Goal: Check status: Check status

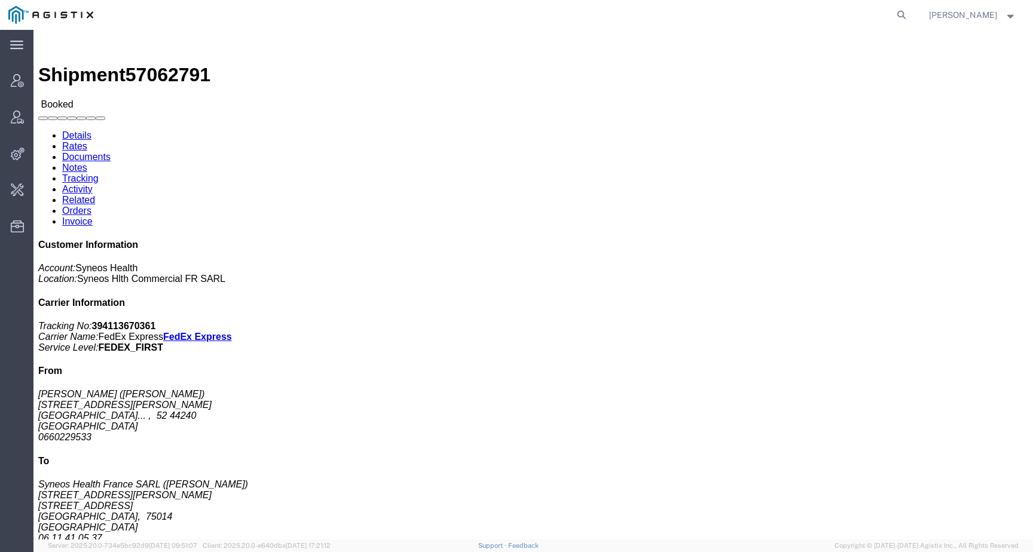
scroll to position [1, 0]
click span "57062791"
copy span "57062791"
drag, startPoint x: 172, startPoint y: 254, endPoint x: 452, endPoint y: 256, distance: 280.3
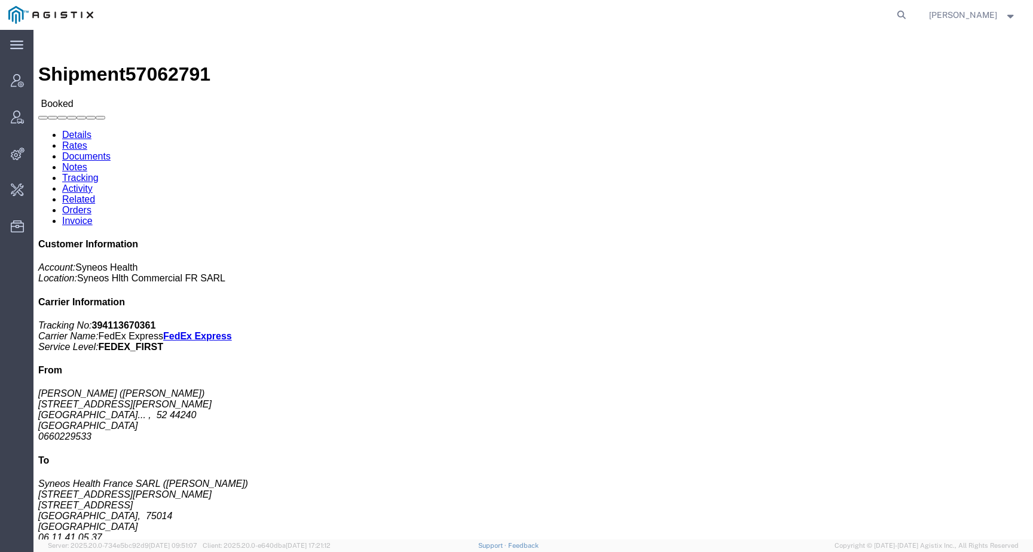
click p "Total shipment is made up of 84 packages containing 171 pieces weighing 0.00 (2…"
copy p "Total shipment is made up of 84 packages containing 171 pieces"
click link "Activity"
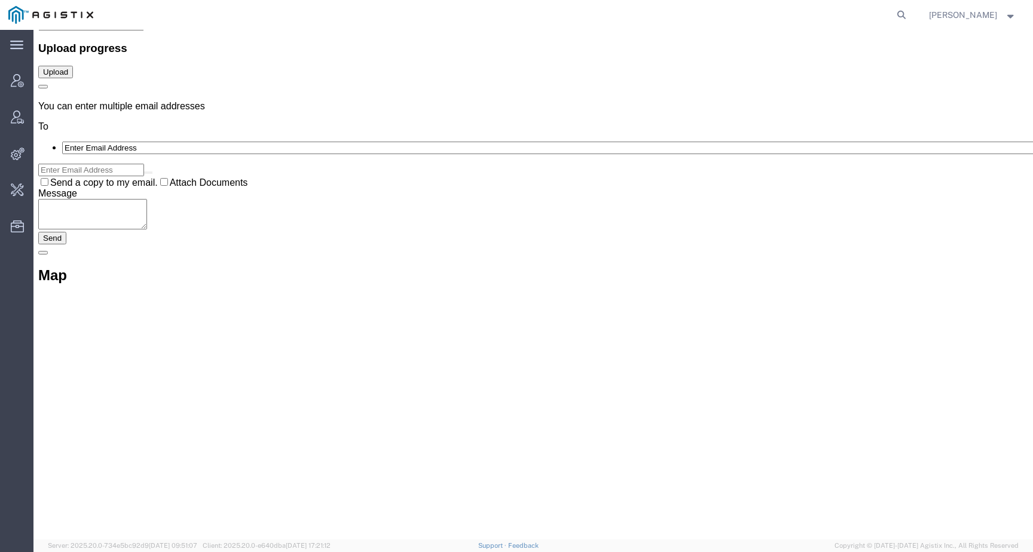
scroll to position [22405, 0]
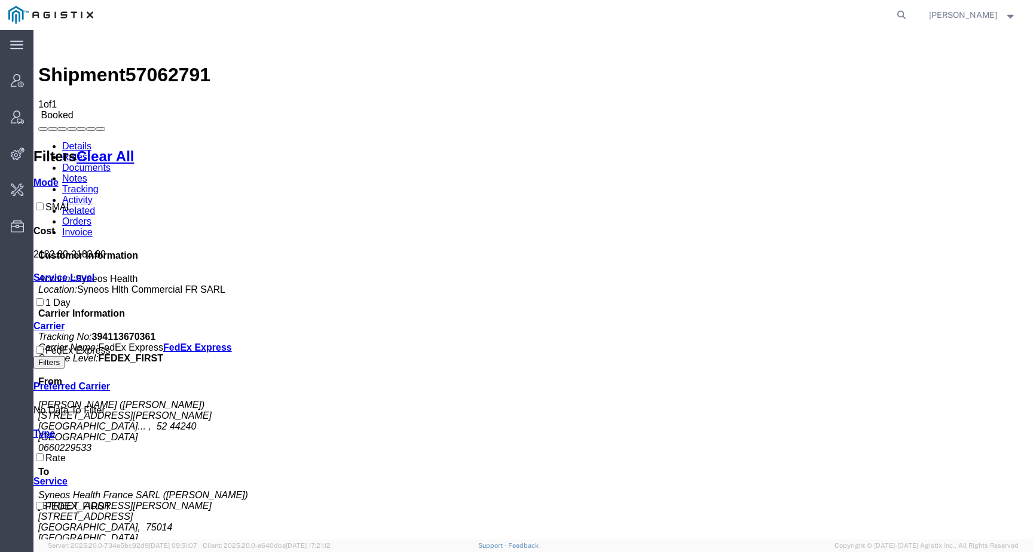
drag, startPoint x: 190, startPoint y: 169, endPoint x: 358, endPoint y: 170, distance: 167.9
copy tr "FedEx Express FEDEX_FIRST"
